Goal: Check status: Check status

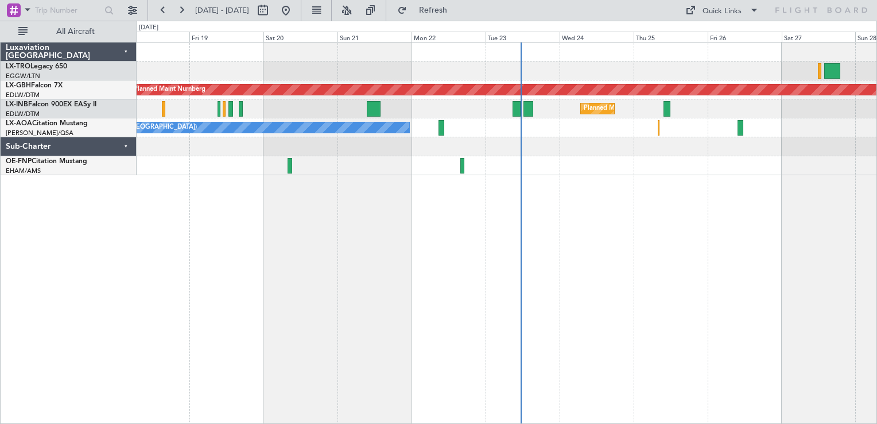
click at [805, 174] on div at bounding box center [507, 165] width 740 height 19
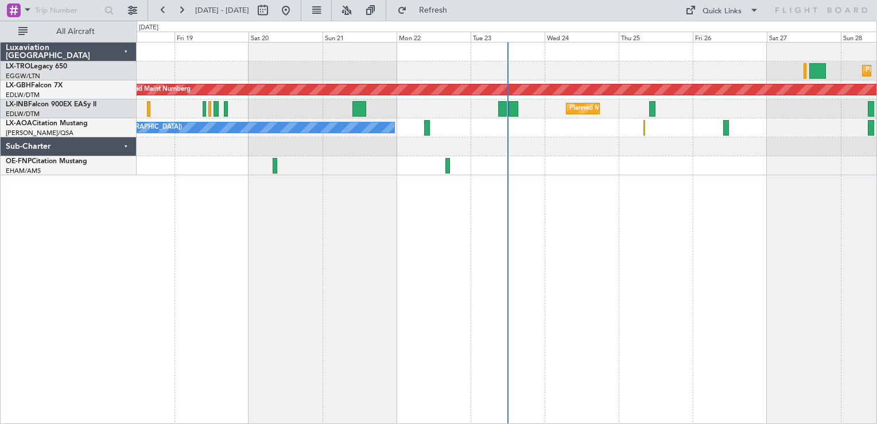
click at [76, 307] on div "Luxaviation [GEOGRAPHIC_DATA] LX-TRO Legacy 650 EGGW/LTN [GEOGRAPHIC_DATA] ([GE…" at bounding box center [69, 233] width 136 height 382
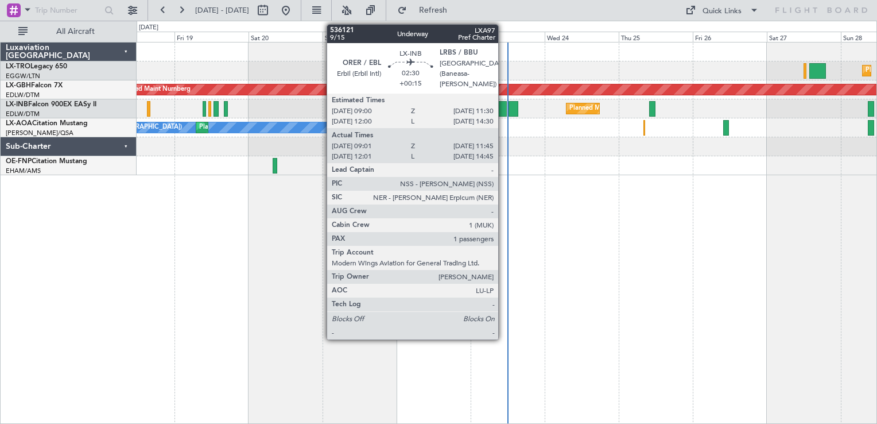
click at [504, 109] on div at bounding box center [502, 109] width 9 height 16
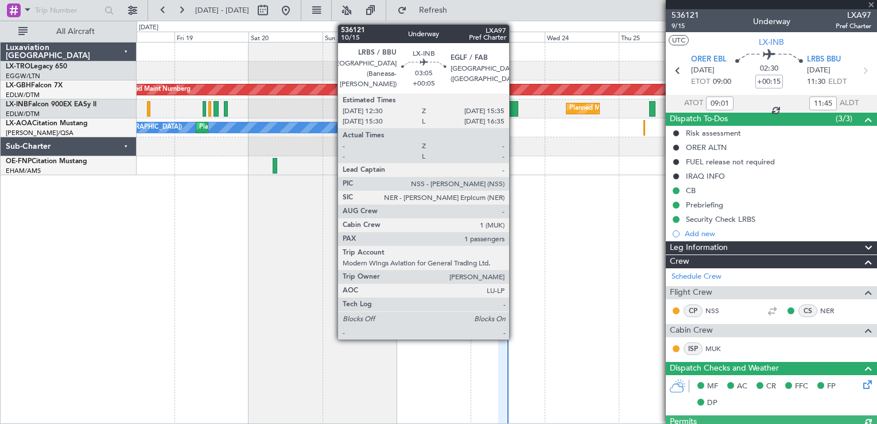
click at [514, 107] on div at bounding box center [514, 109] width 10 height 16
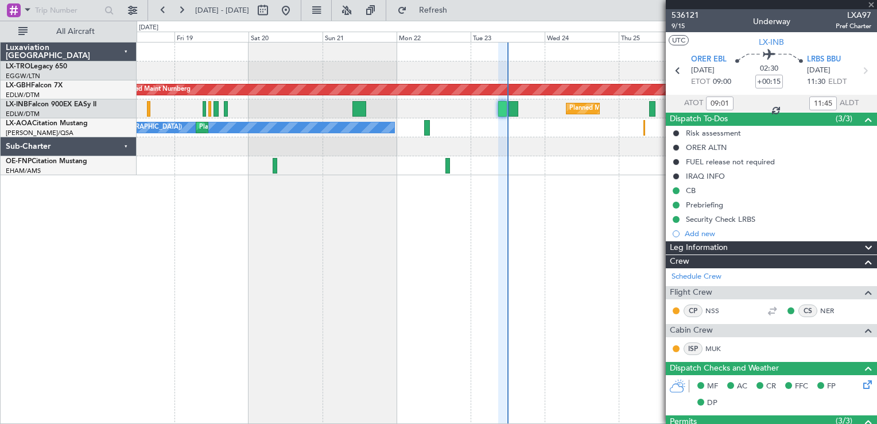
type input "+00:05"
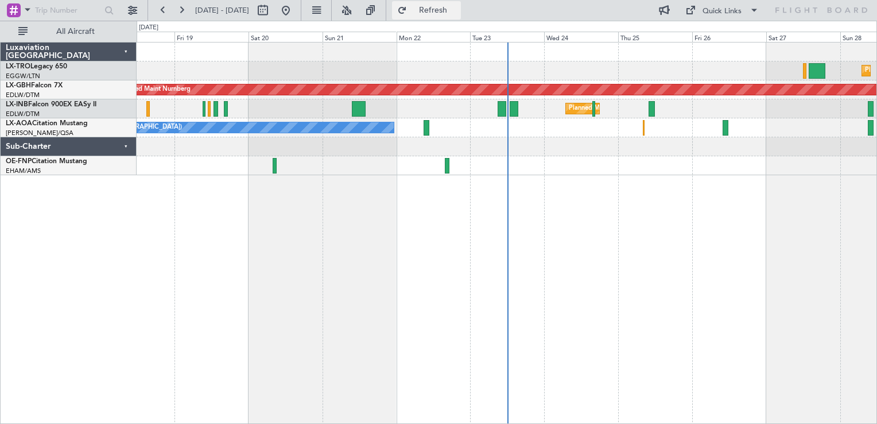
click at [461, 3] on button "Refresh" at bounding box center [426, 10] width 69 height 18
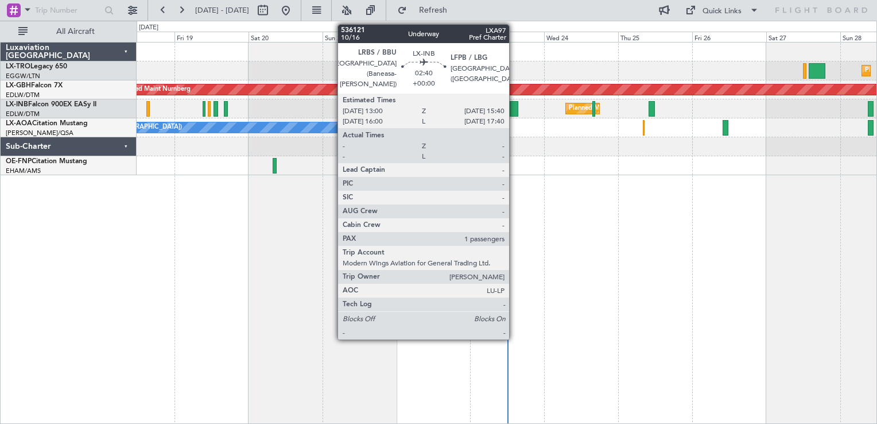
click at [514, 108] on div at bounding box center [514, 109] width 9 height 16
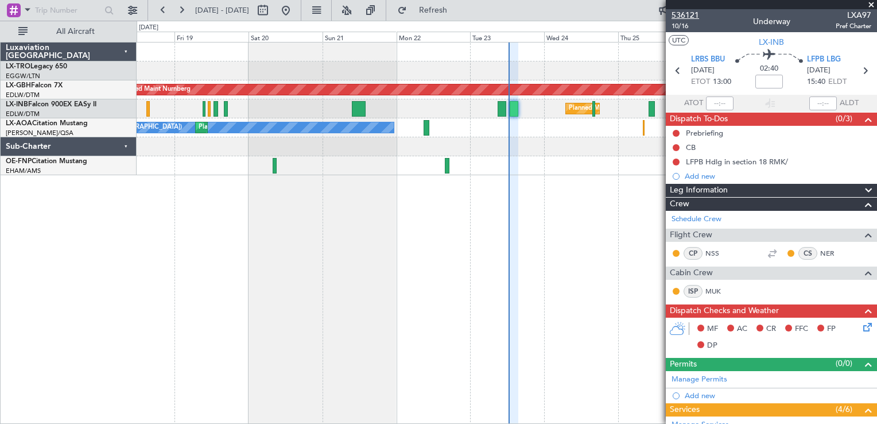
click at [692, 14] on span "536121" at bounding box center [686, 15] width 28 height 12
